Goal: Information Seeking & Learning: Learn about a topic

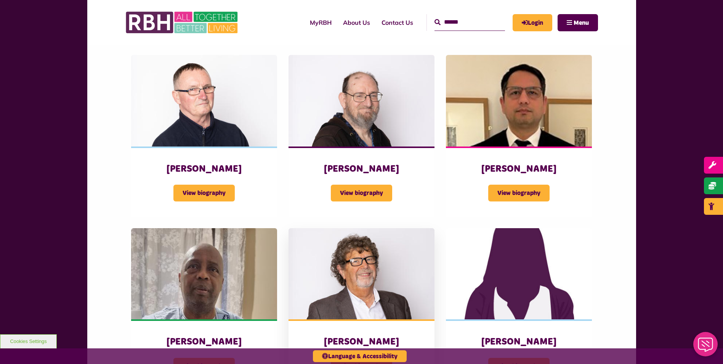
scroll to position [762, 0]
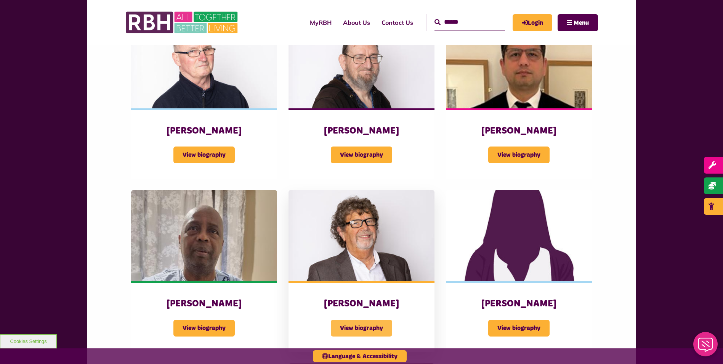
click at [357, 319] on span "View biography" at bounding box center [361, 327] width 61 height 17
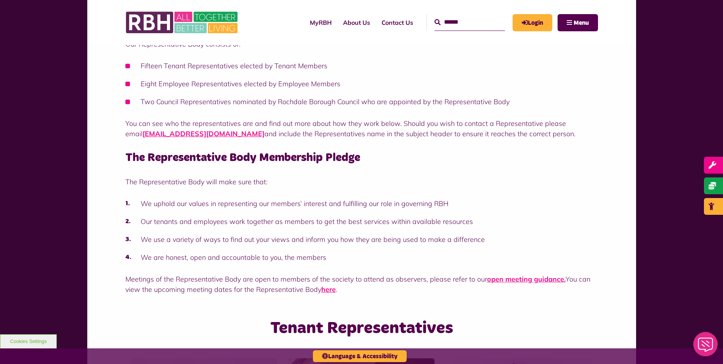
scroll to position [152, 0]
